Goal: Transaction & Acquisition: Purchase product/service

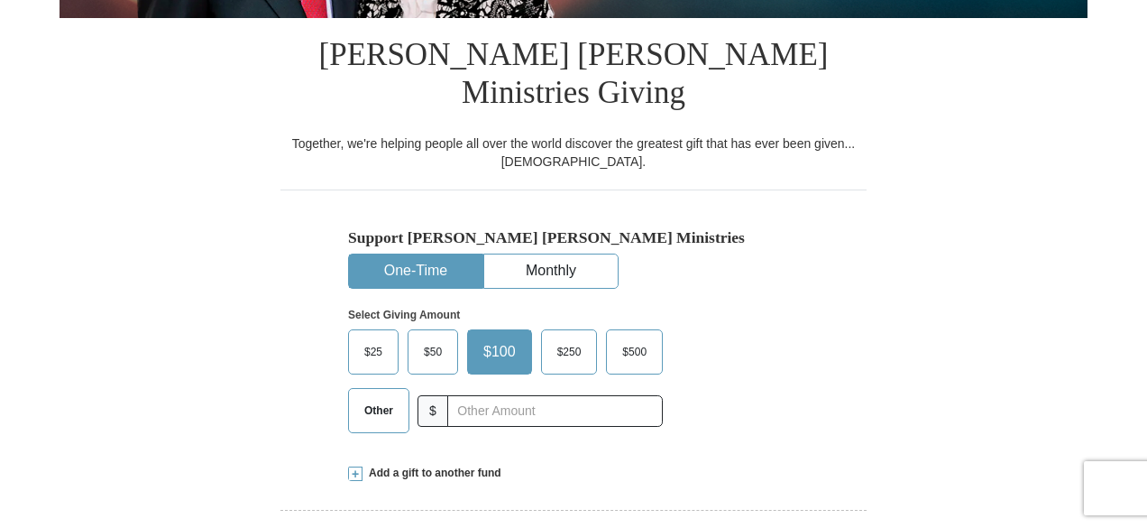
scroll to position [451, 0]
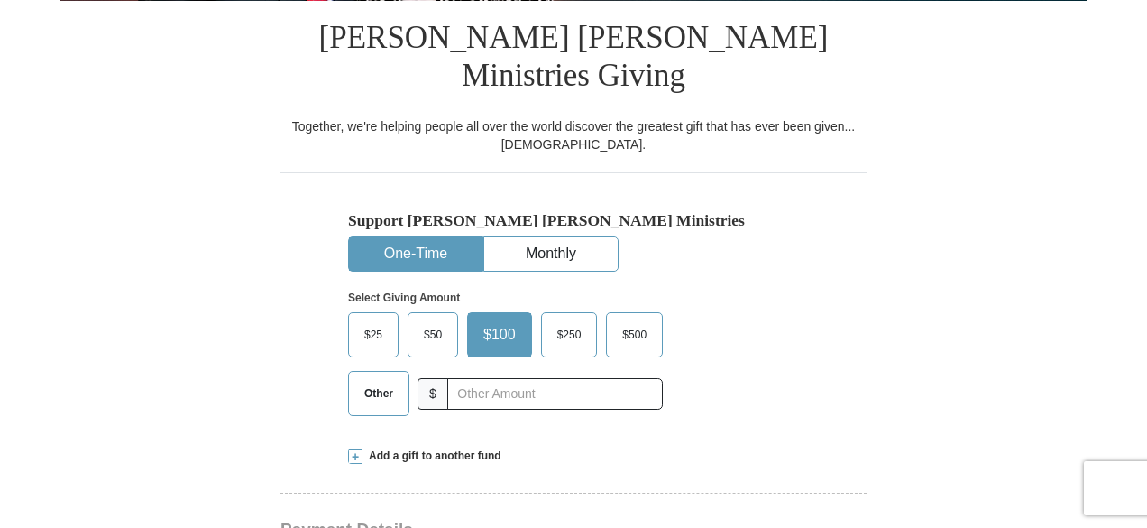
click at [379, 380] on span "Other" at bounding box center [378, 393] width 47 height 27
click at [0, 0] on input "Other" at bounding box center [0, 0] width 0 height 0
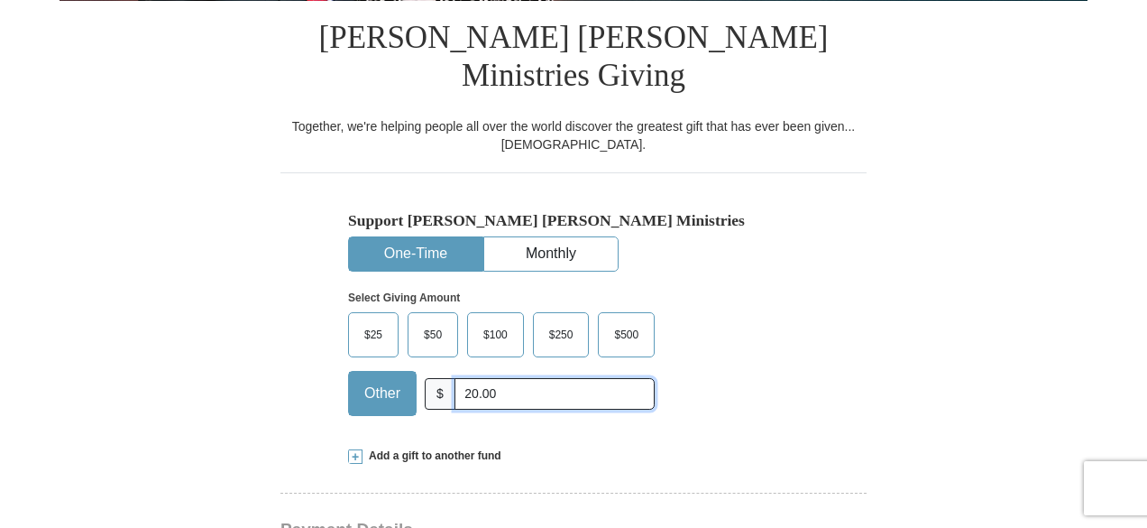
type input "20.00"
click at [354, 449] on span at bounding box center [355, 456] width 14 height 14
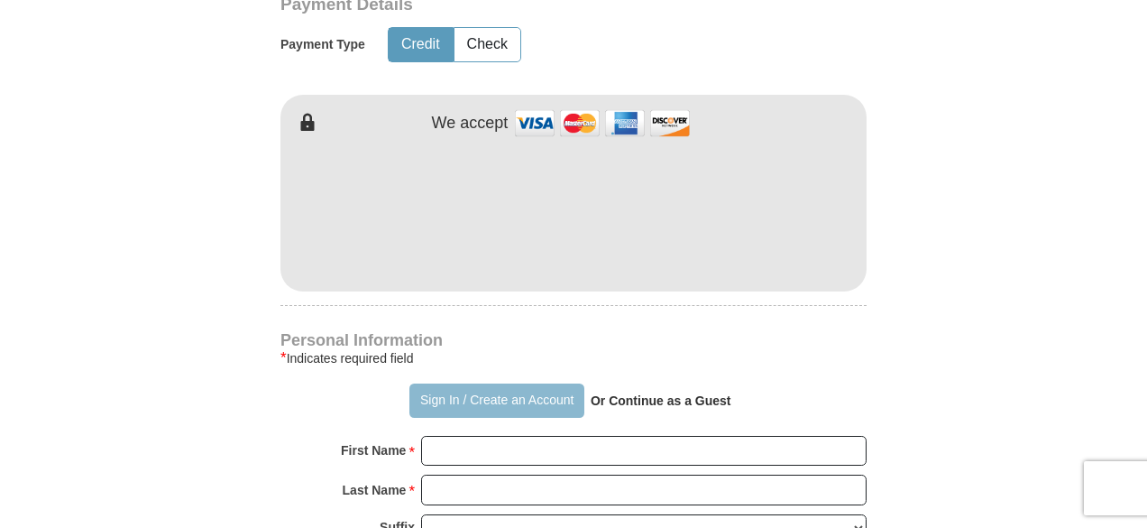
scroll to position [1353, 0]
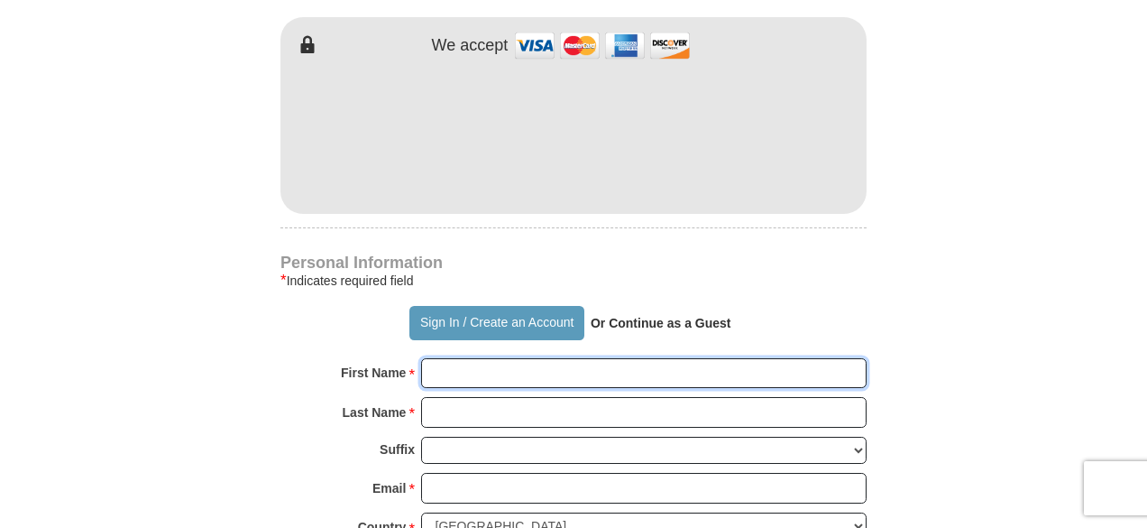
click at [507, 358] on input "First Name *" at bounding box center [644, 373] width 446 height 31
type input "Amber"
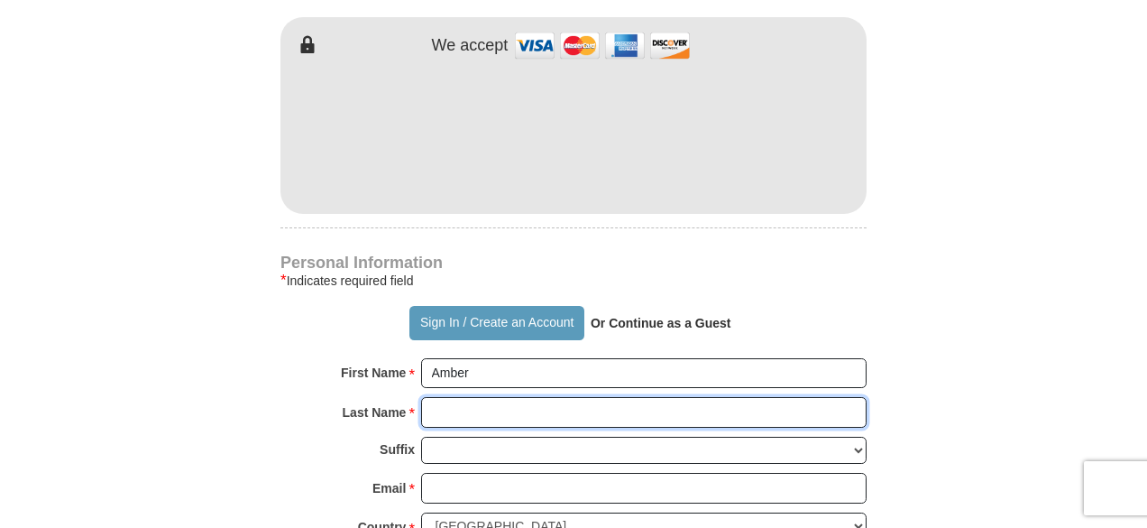
click at [513, 397] on input "Last Name *" at bounding box center [644, 412] width 446 height 31
type input "[PERSON_NAME]"
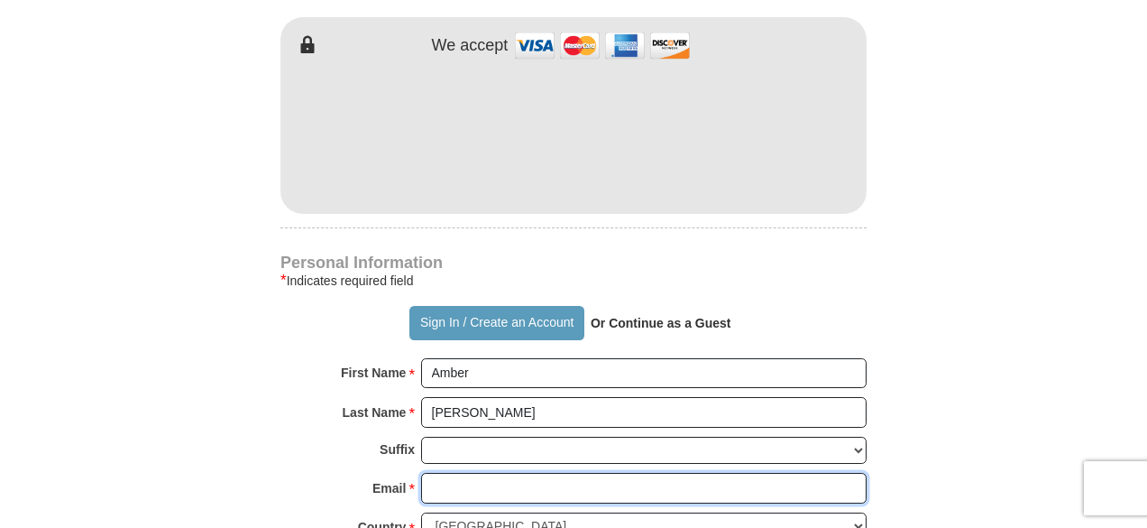
click at [483, 473] on input "Email *" at bounding box center [644, 488] width 446 height 31
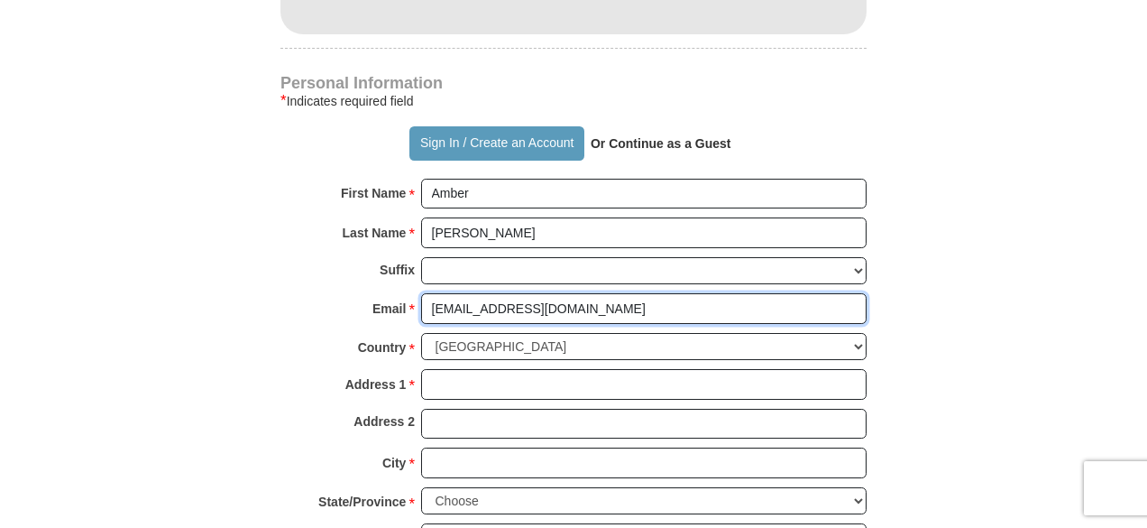
scroll to position [1533, 0]
type input "[EMAIL_ADDRESS][DOMAIN_NAME]"
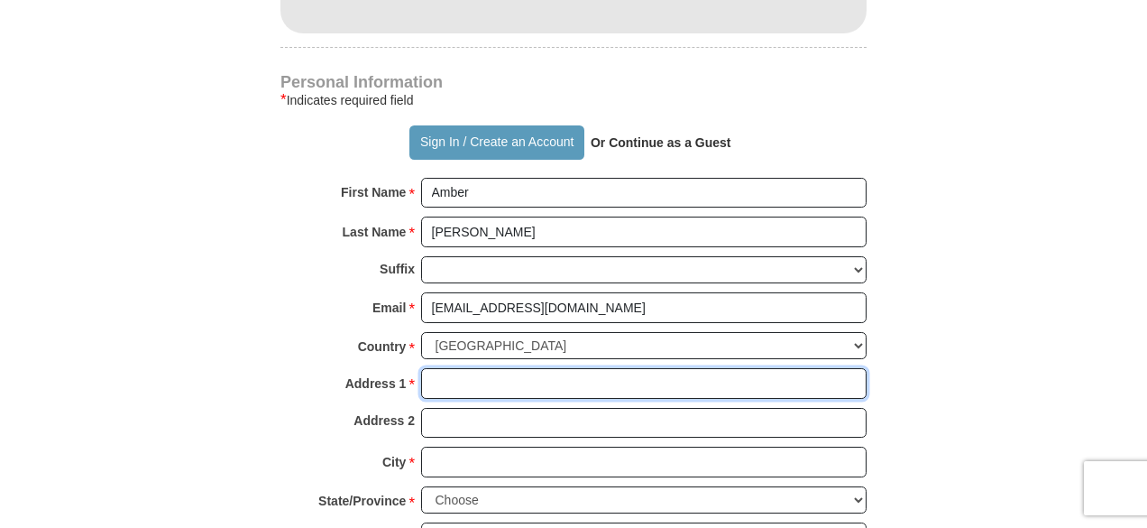
click at [440, 368] on input "Address 1 *" at bounding box center [644, 383] width 446 height 31
type input "PO Box 3444"
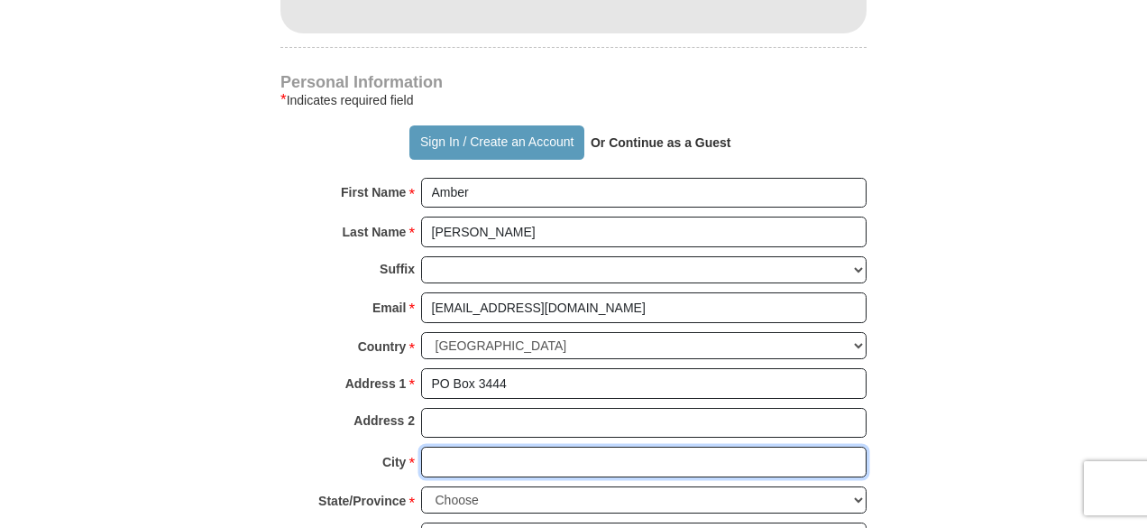
click at [453, 446] on input "City *" at bounding box center [644, 461] width 446 height 31
type input "Southfield"
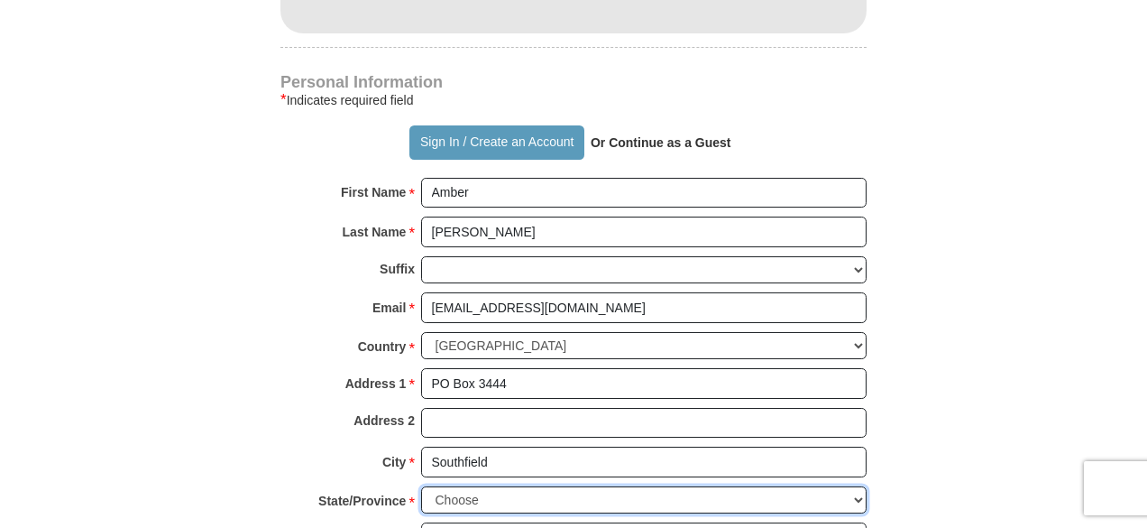
click at [477, 486] on select "Choose [US_STATE] [US_STATE] [US_STATE] [US_STATE] [US_STATE] Armed Forces Amer…" at bounding box center [644, 500] width 446 height 28
select select "MI"
click at [421, 486] on select "Choose [US_STATE] [US_STATE] [US_STATE] [US_STATE] [US_STATE] Armed Forces Amer…" at bounding box center [644, 500] width 446 height 28
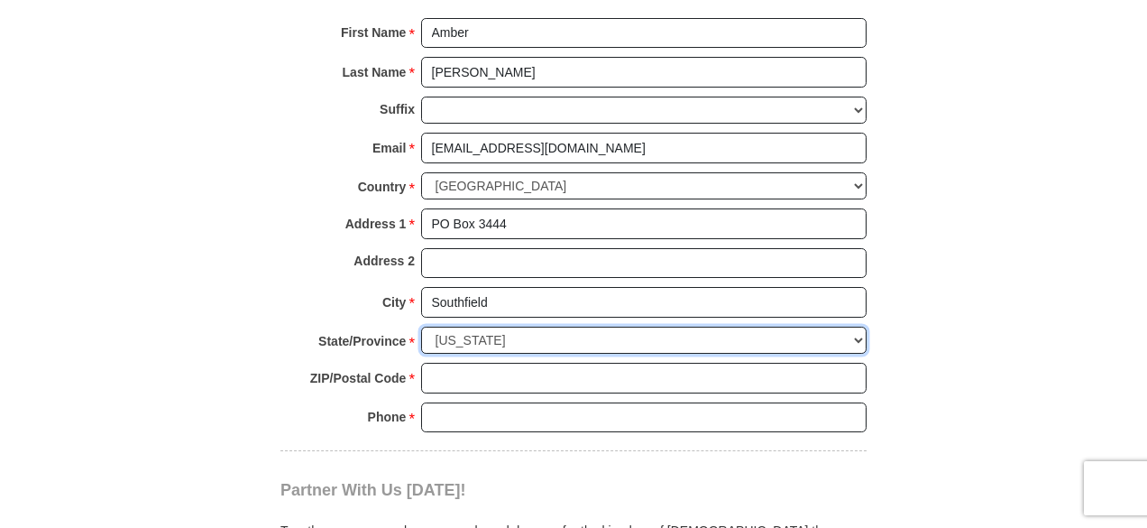
scroll to position [1714, 0]
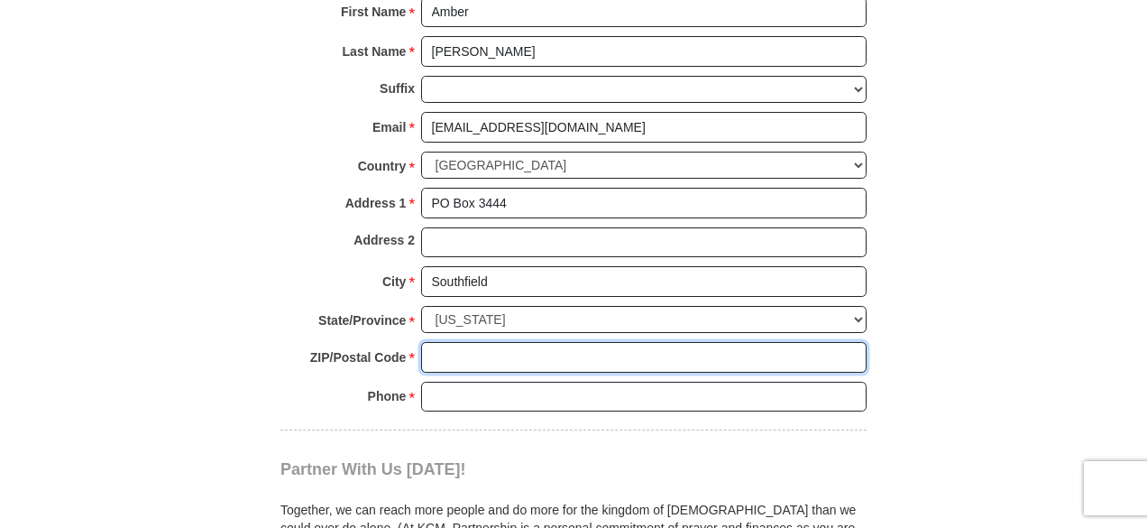
click at [464, 342] on input "ZIP/Postal Code *" at bounding box center [644, 357] width 446 height 31
type input "48037"
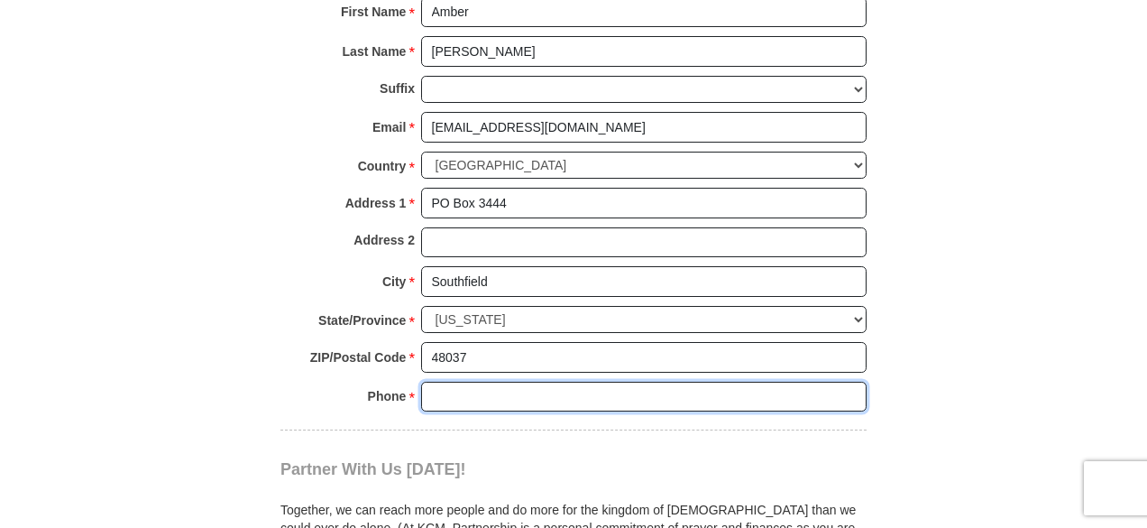
click at [464, 382] on input "Phone * *" at bounding box center [644, 397] width 446 height 31
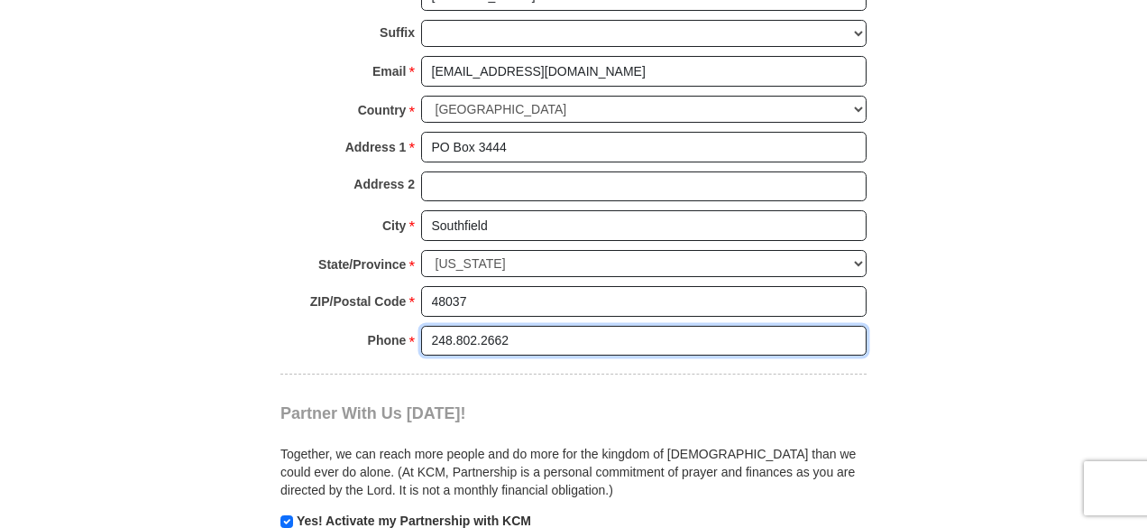
scroll to position [1894, 0]
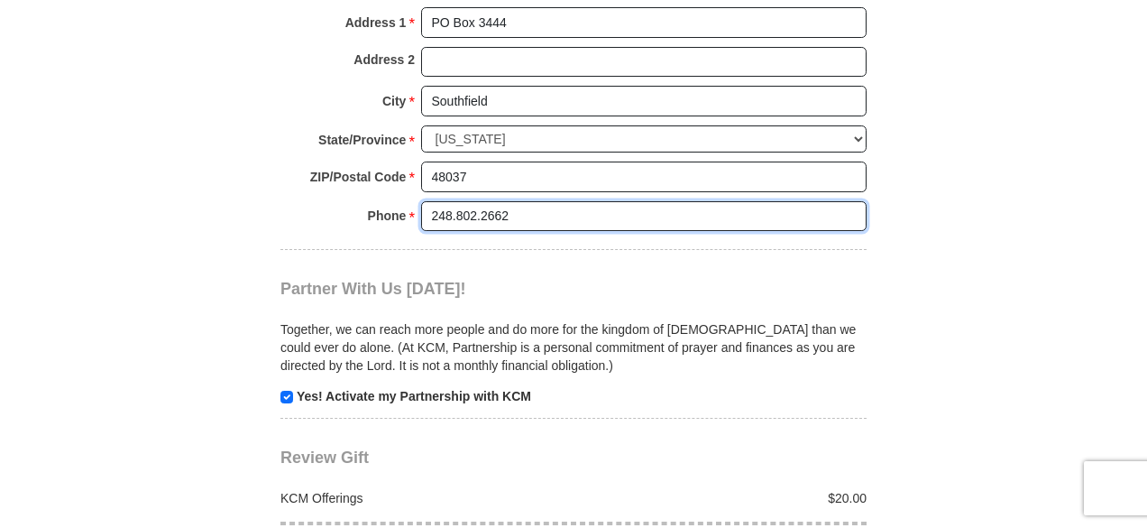
type input "248.802.2662"
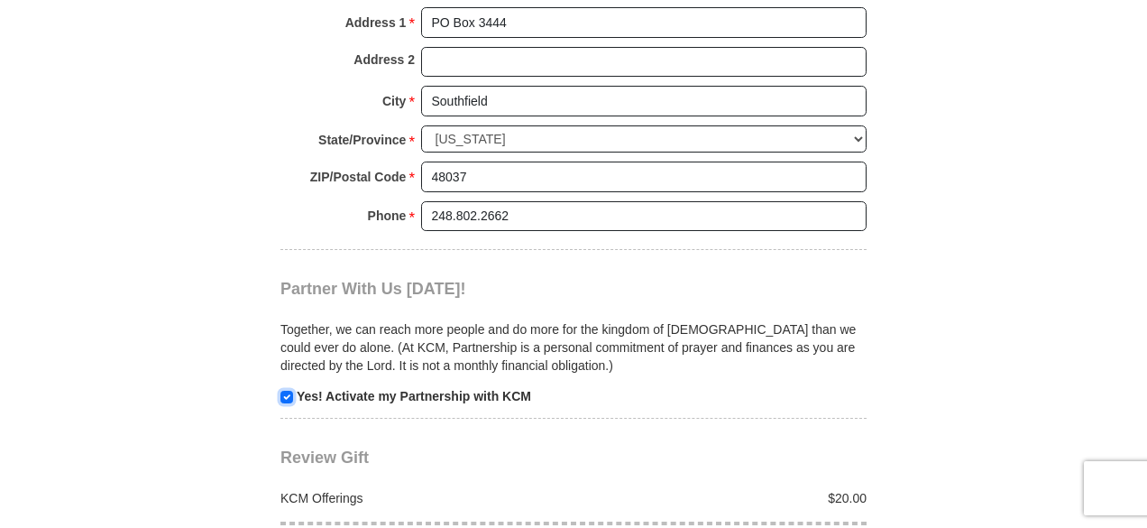
click at [283, 391] on input "checkbox" at bounding box center [287, 397] width 13 height 13
checkbox input "false"
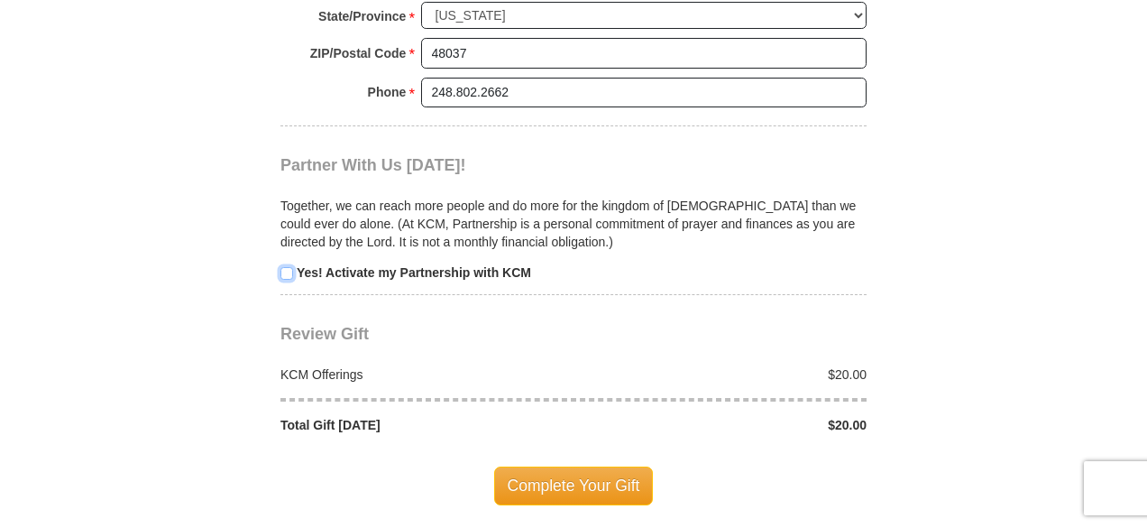
scroll to position [2074, 0]
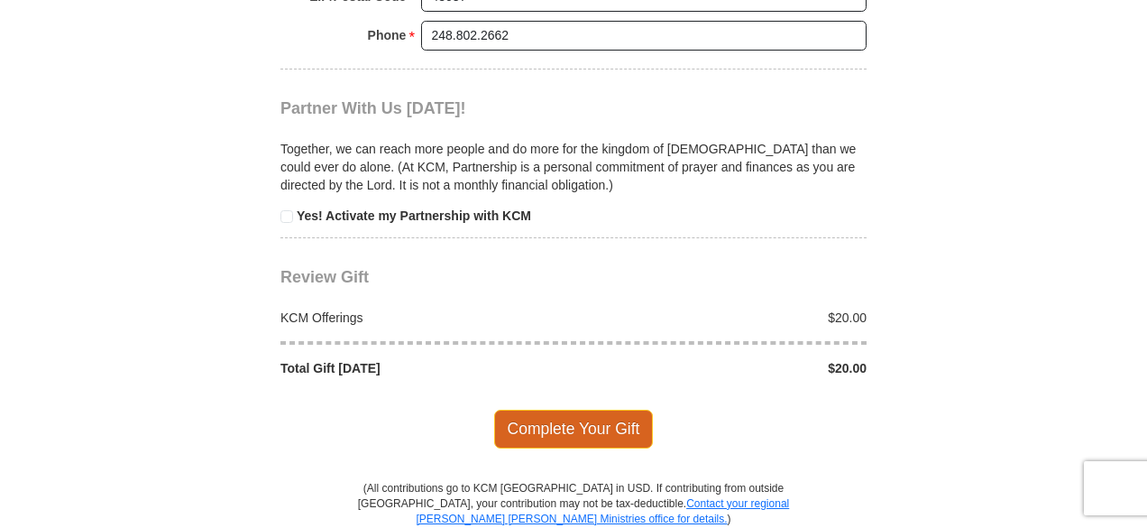
click at [603, 409] on span "Complete Your Gift" at bounding box center [574, 428] width 160 height 38
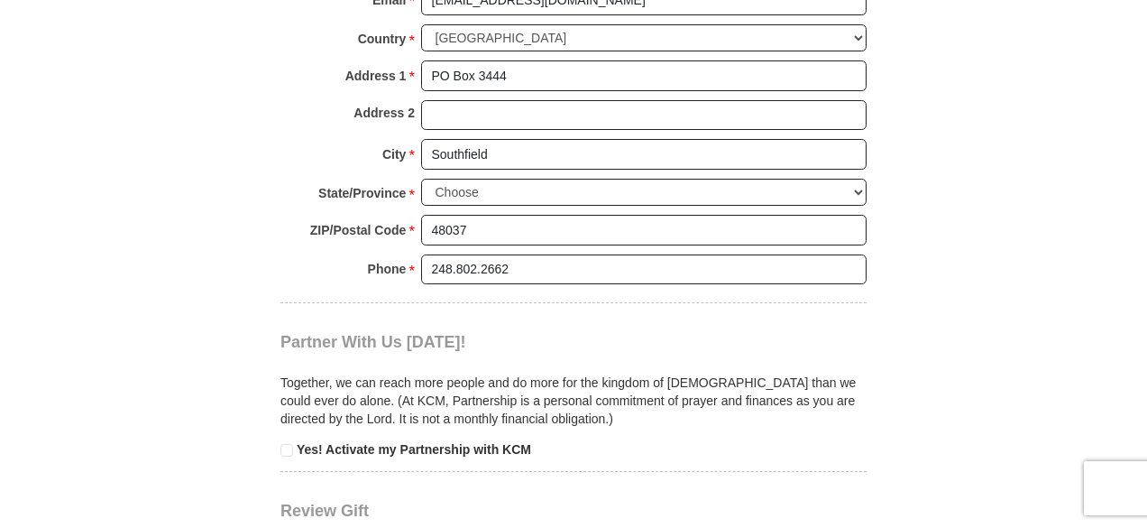
scroll to position [1705, 0]
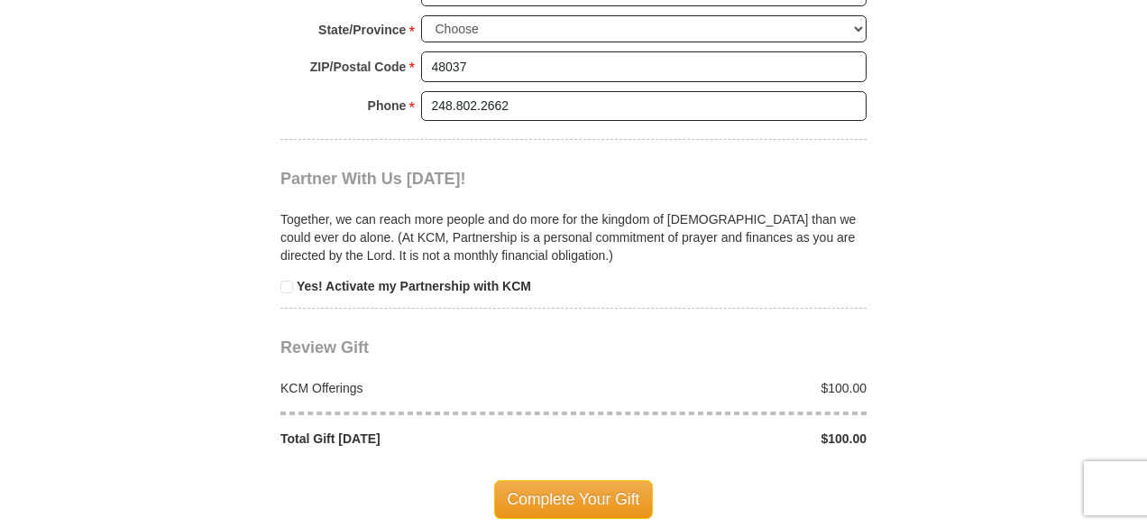
click at [832, 379] on div "$100.00" at bounding box center [725, 388] width 303 height 18
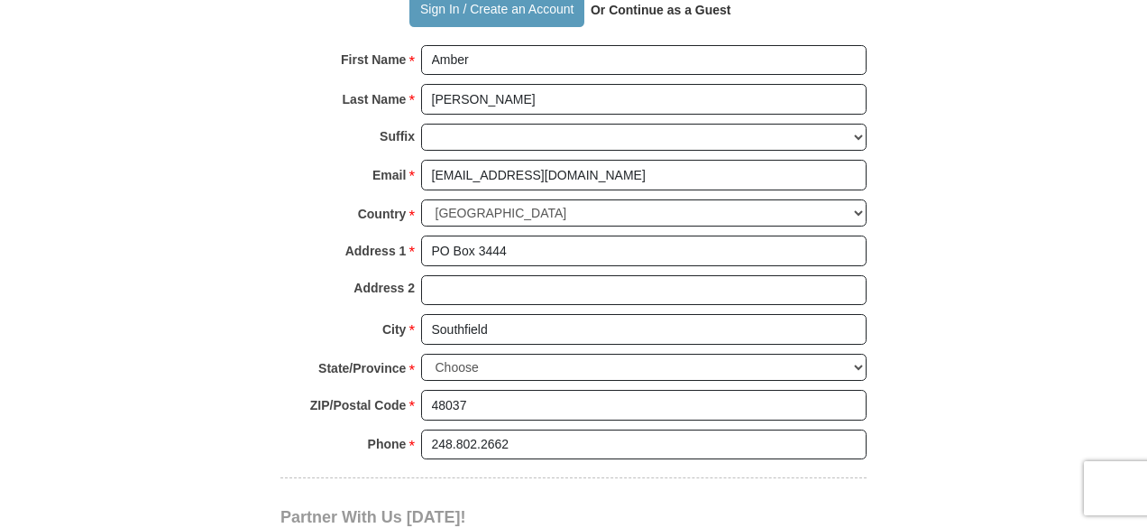
scroll to position [1164, 0]
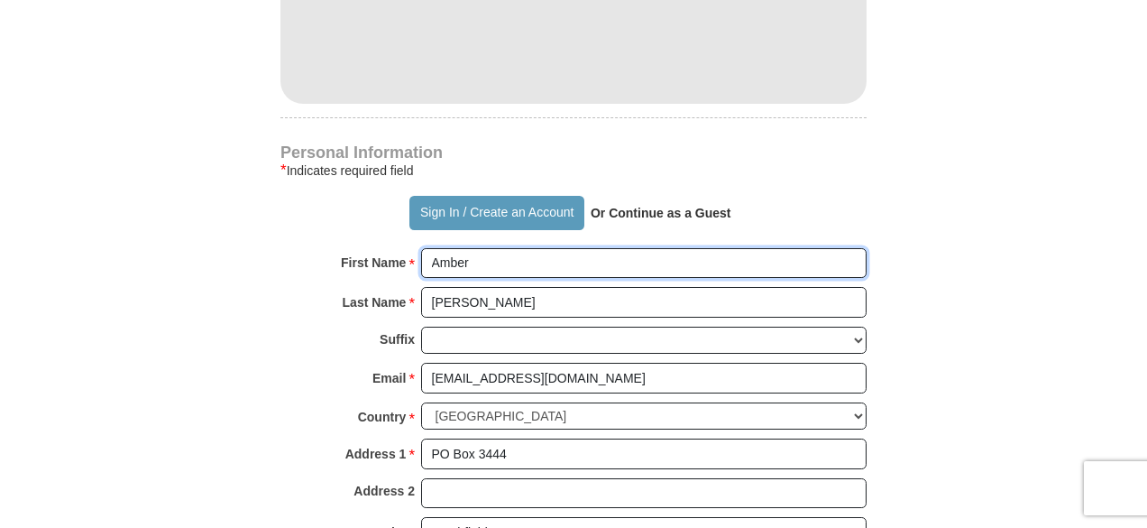
click at [520, 248] on input "Amber" at bounding box center [644, 263] width 446 height 31
type input "A"
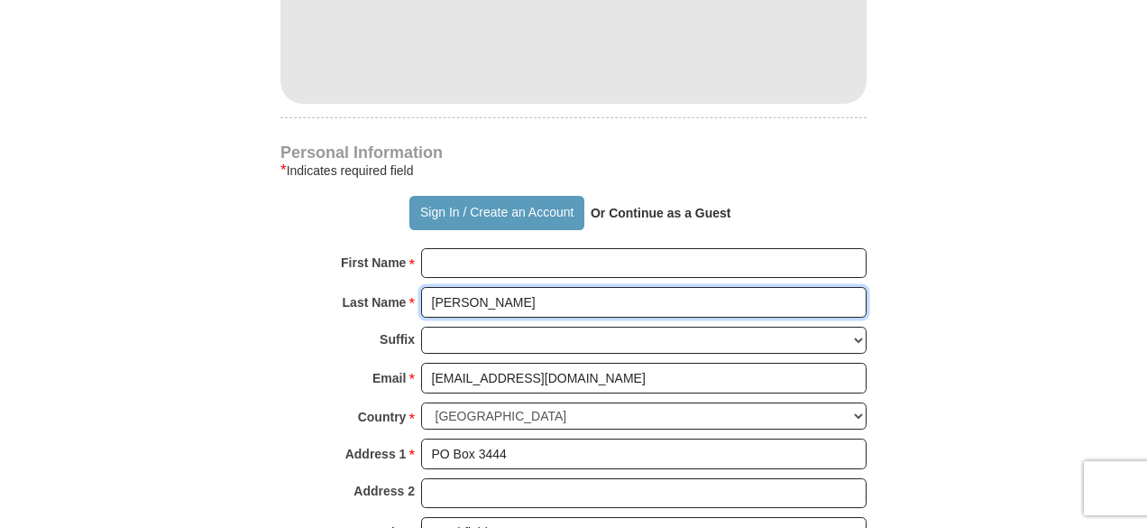
click at [505, 287] on input "[PERSON_NAME]" at bounding box center [644, 302] width 446 height 31
type input "P"
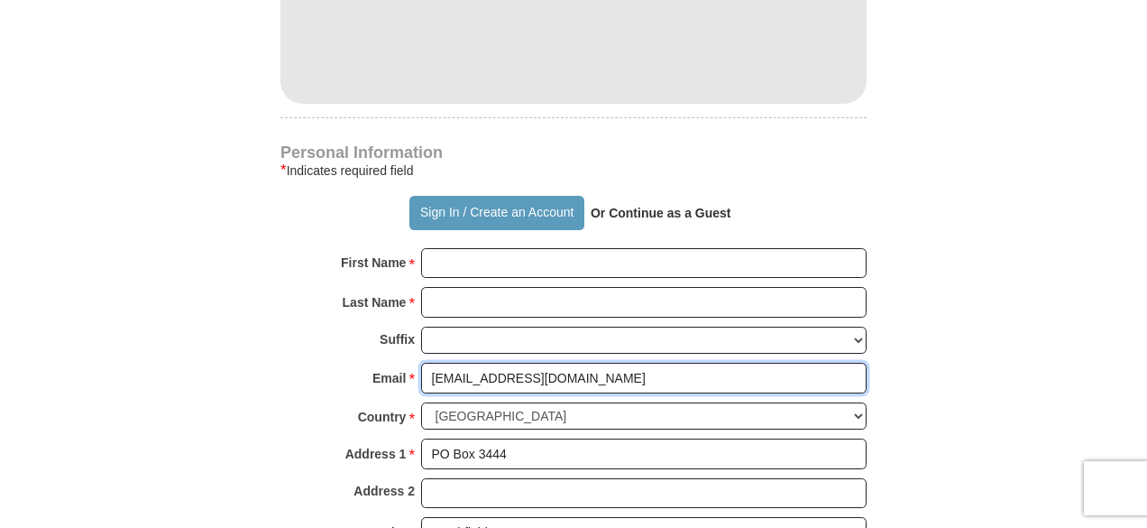
click at [542, 363] on input "[EMAIL_ADDRESS][DOMAIN_NAME]" at bounding box center [644, 378] width 446 height 31
type input "a"
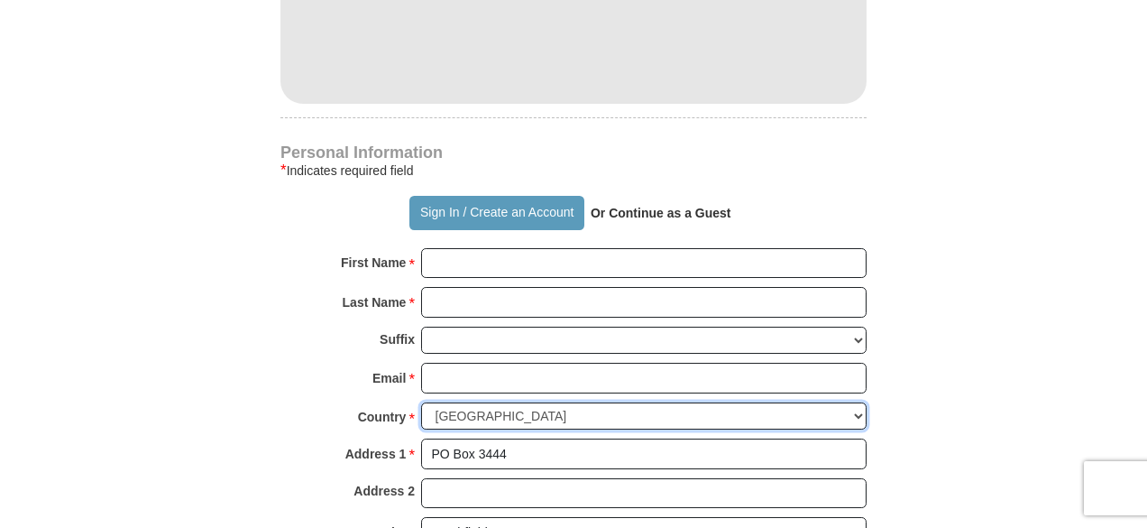
click at [579, 402] on select "United States of America Canada Antigua and Barbuda Argentina Armenia Aruba Aus…" at bounding box center [644, 416] width 446 height 28
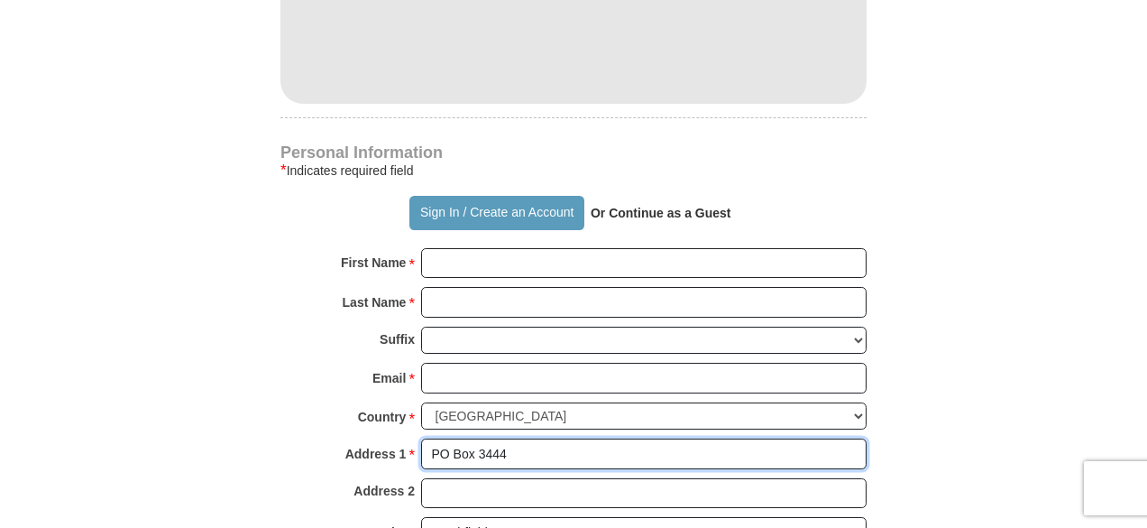
click at [543, 438] on input "PO Box 3444" at bounding box center [644, 453] width 446 height 31
type input "P"
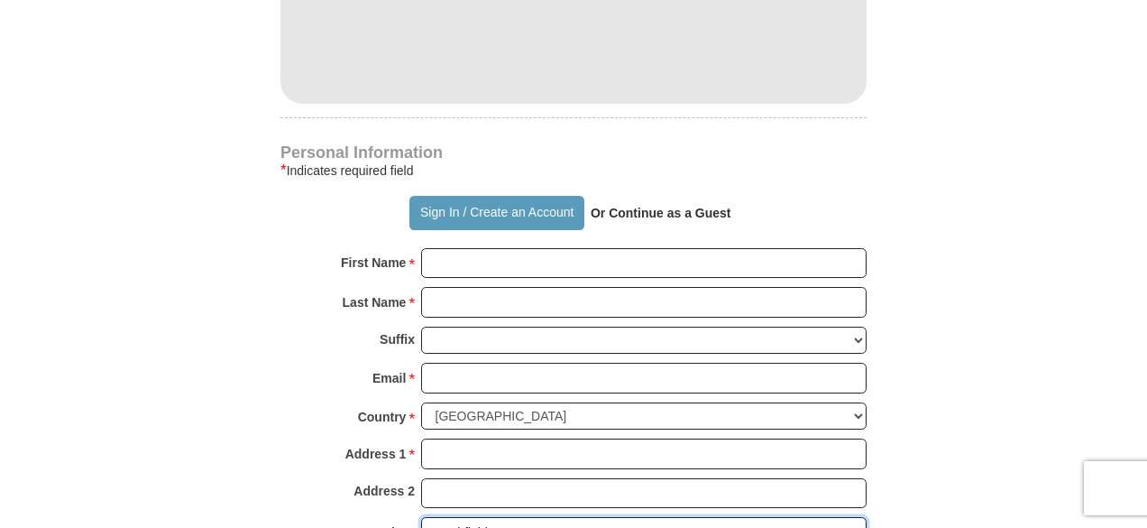
click at [502, 517] on input "Southfield" at bounding box center [644, 532] width 446 height 31
type input "S"
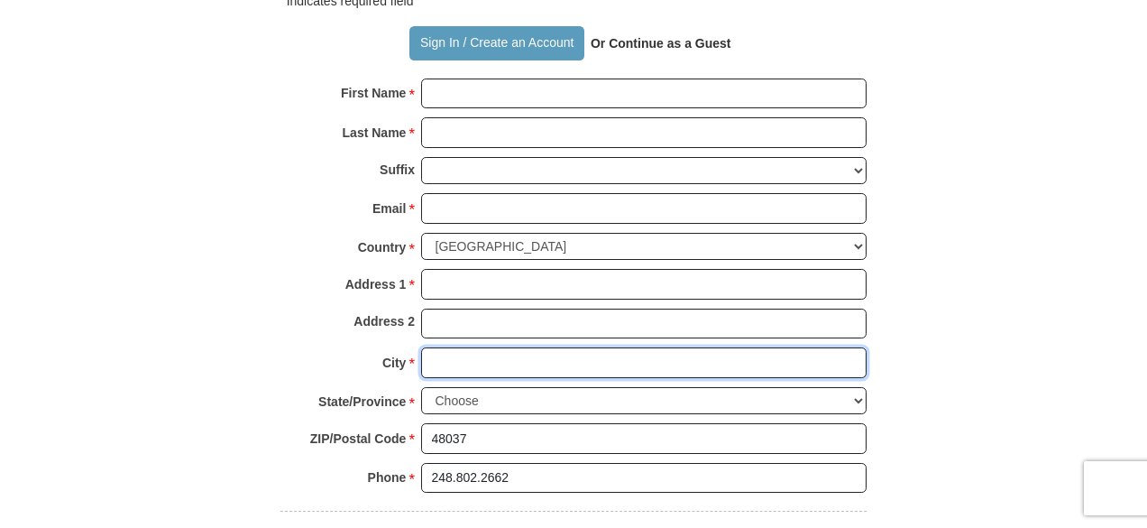
scroll to position [1344, 0]
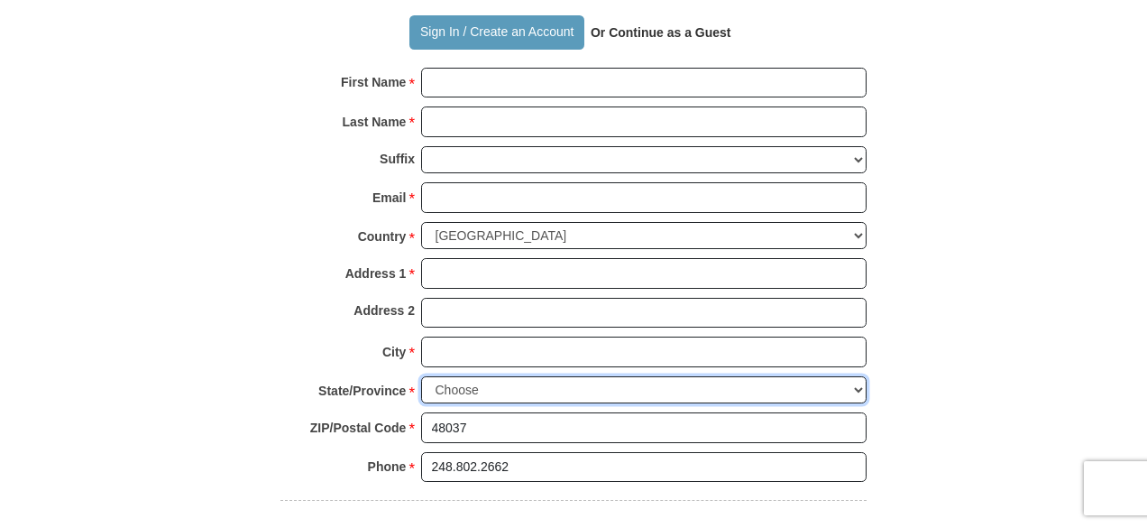
click at [516, 376] on select "Choose [US_STATE] [US_STATE] [US_STATE] [US_STATE] [US_STATE] Armed Forces Amer…" at bounding box center [644, 390] width 446 height 28
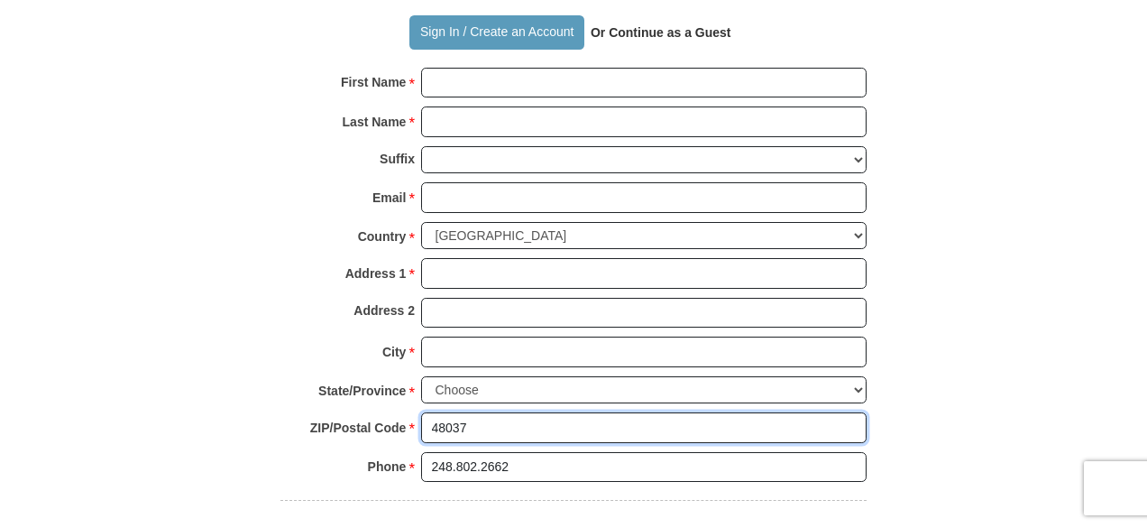
click at [501, 412] on input "48037" at bounding box center [644, 427] width 446 height 31
type input "4"
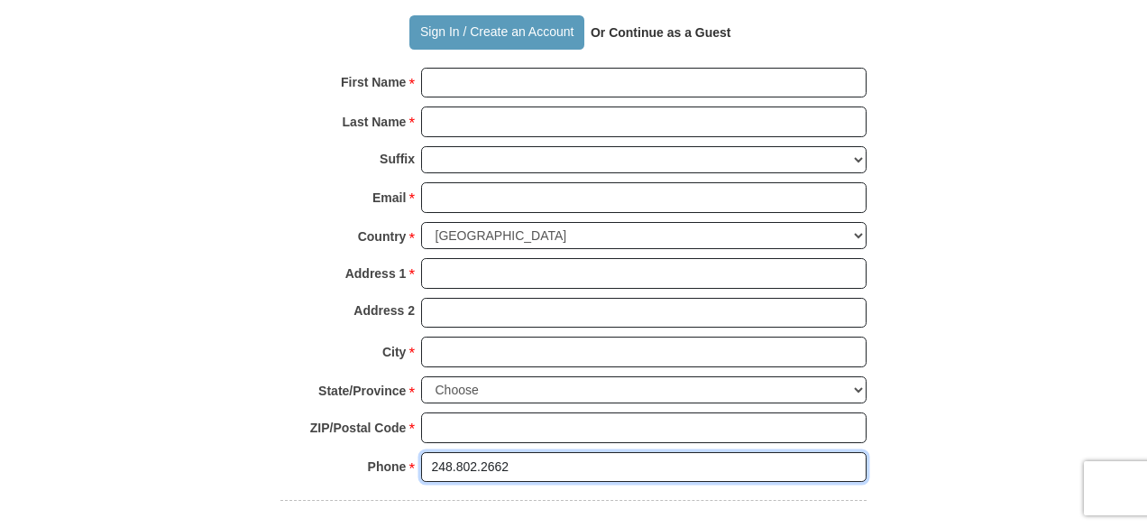
click at [522, 452] on input "248.802.2662" at bounding box center [644, 467] width 446 height 31
type input "2"
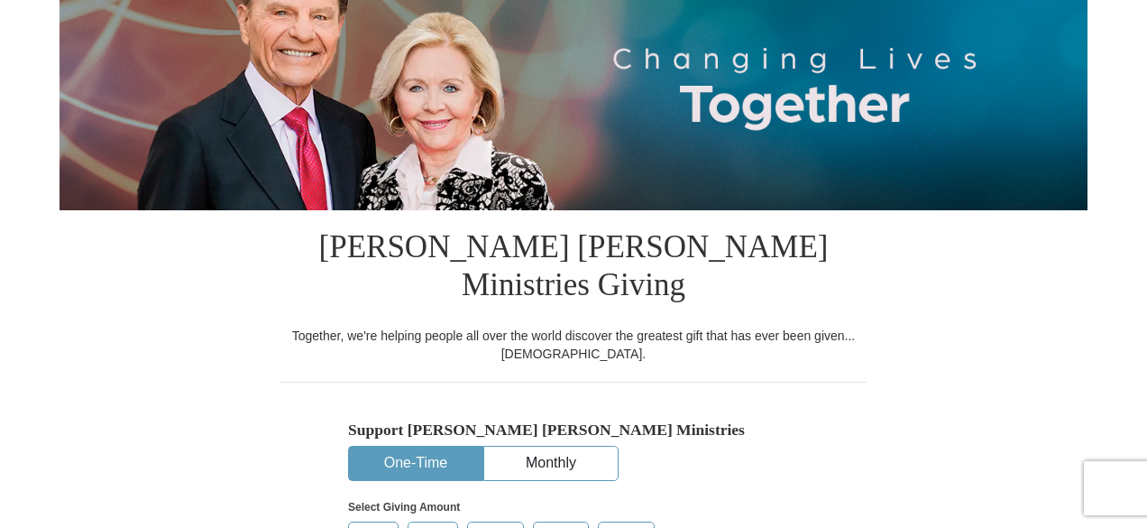
scroll to position [0, 0]
